Goal: Navigation & Orientation: Find specific page/section

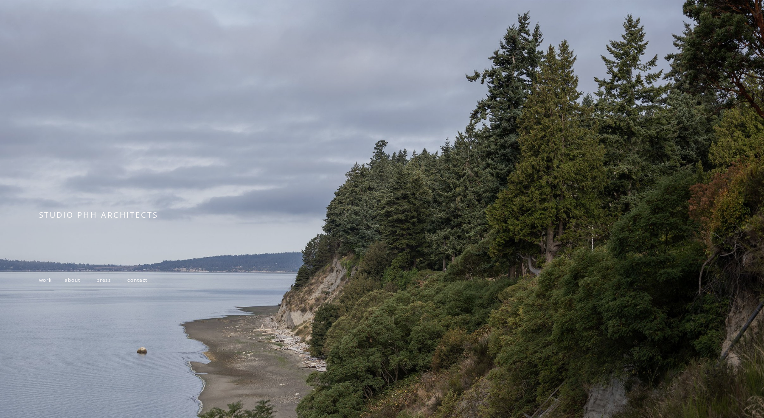
scroll to position [35, 0]
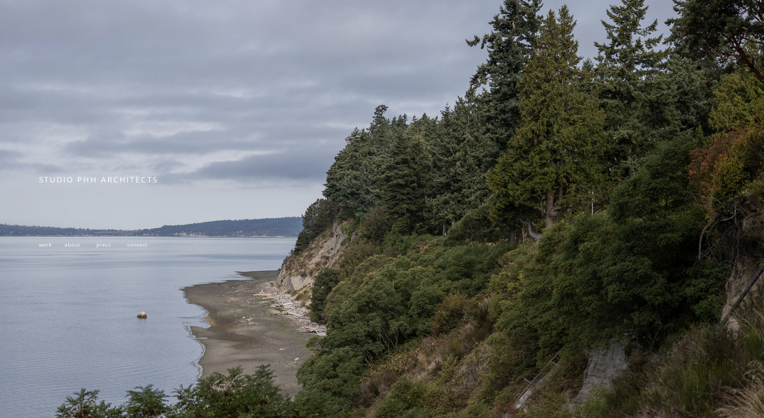
click at [43, 245] on span "work" at bounding box center [45, 244] width 13 height 7
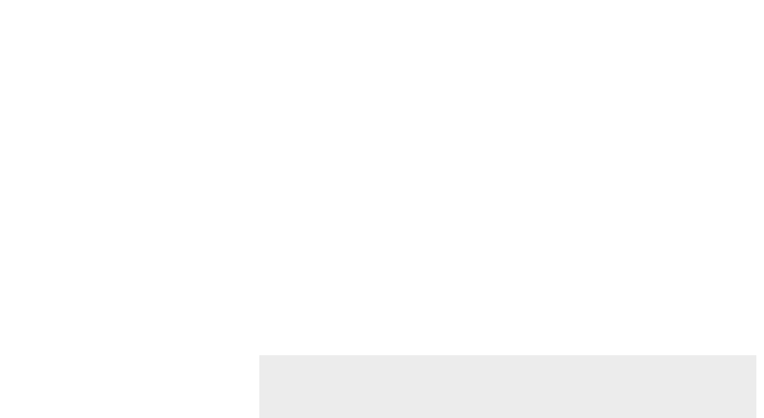
scroll to position [1312, 0]
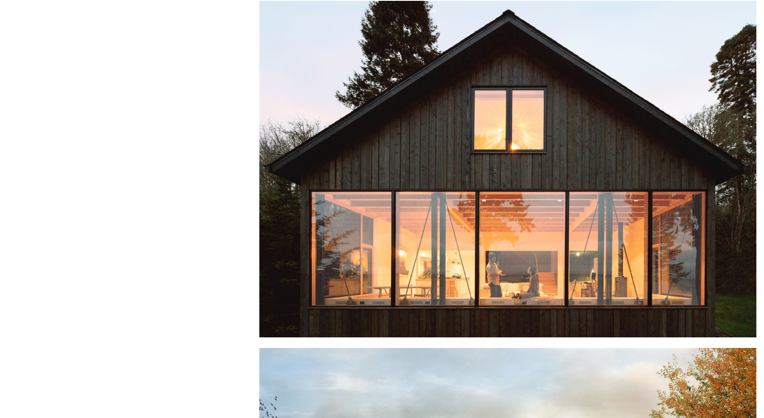
click at [385, 166] on div at bounding box center [507, 169] width 497 height 337
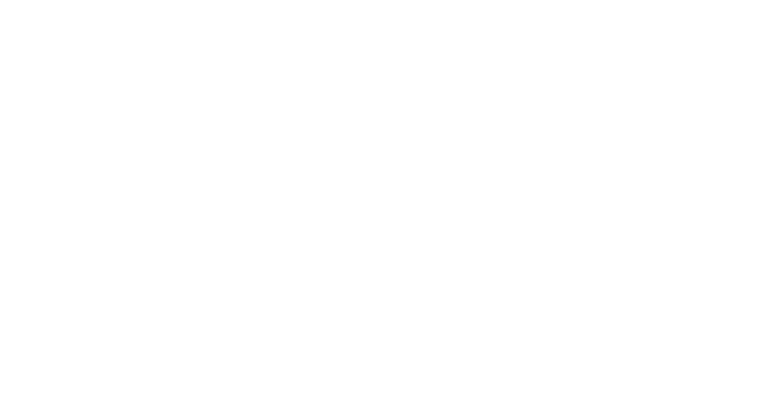
scroll to position [1959, 0]
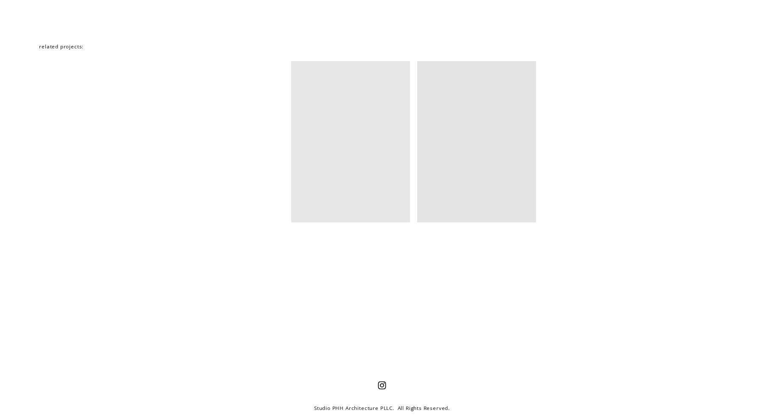
scroll to position [5600, 0]
